Goal: Task Accomplishment & Management: Manage account settings

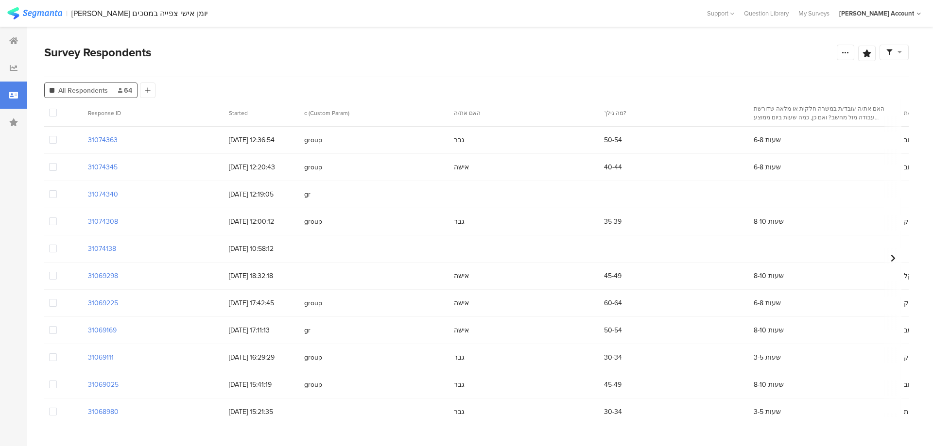
click at [55, 194] on span at bounding box center [53, 194] width 8 height 8
click at [57, 190] on input "checkbox" at bounding box center [57, 190] width 0 height 0
click at [51, 222] on span at bounding box center [53, 222] width 8 height 8
click at [57, 218] on input "checkbox" at bounding box center [57, 218] width 0 height 0
click at [53, 254] on span at bounding box center [53, 249] width 8 height 9
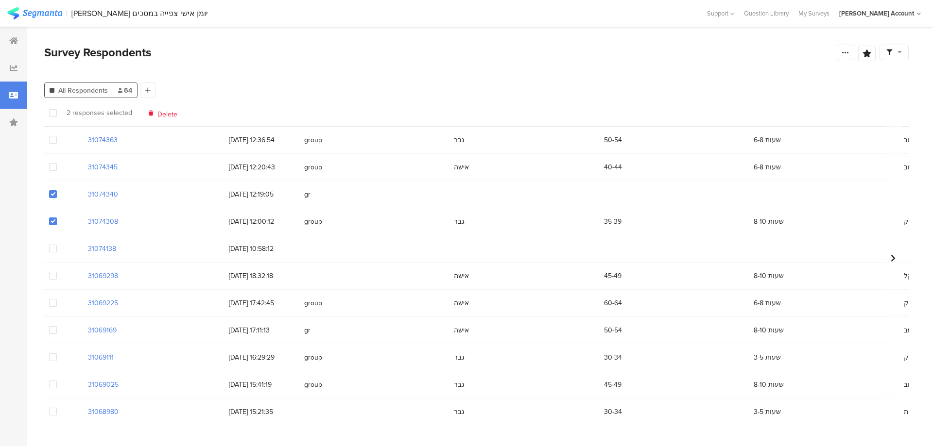
click at [57, 245] on input "checkbox" at bounding box center [57, 245] width 0 height 0
click at [168, 117] on span "Delete" at bounding box center [167, 112] width 20 height 7
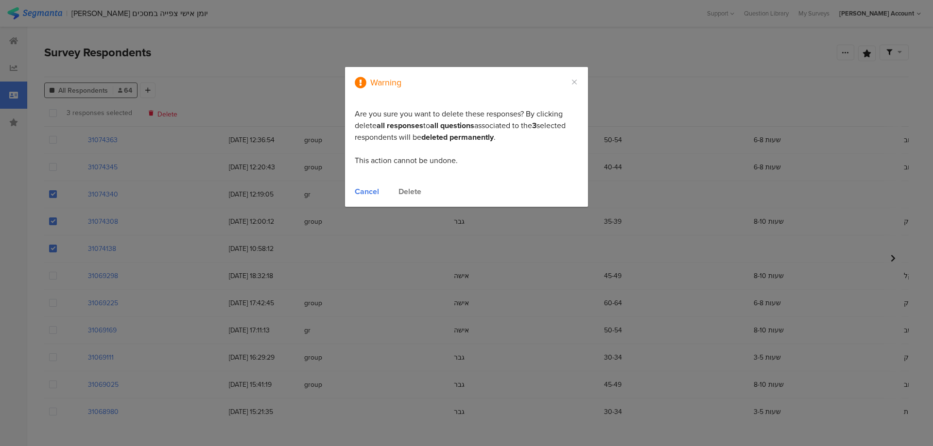
click at [406, 193] on div "Delete" at bounding box center [409, 191] width 23 height 11
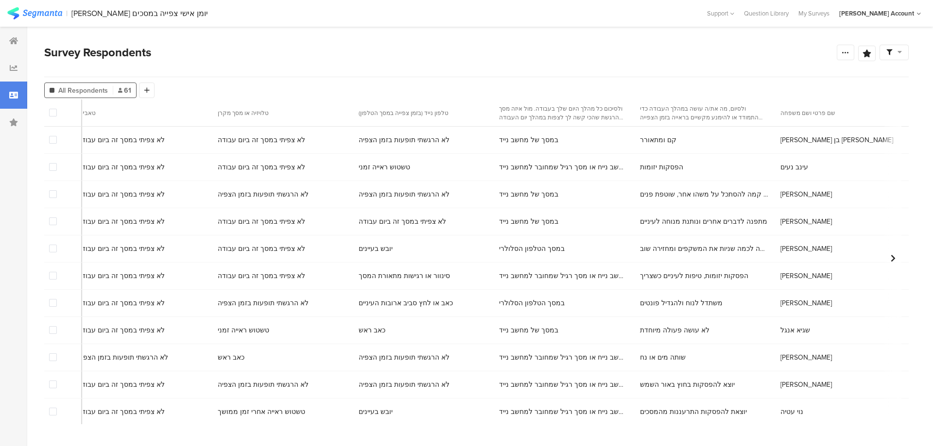
scroll to position [0, 4878]
